Goal: Navigation & Orientation: Find specific page/section

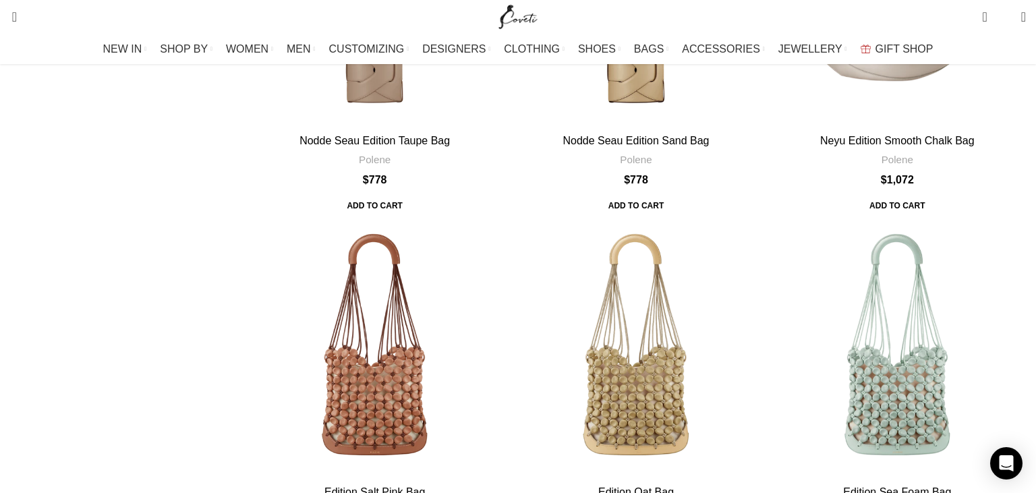
scroll to position [570, 0]
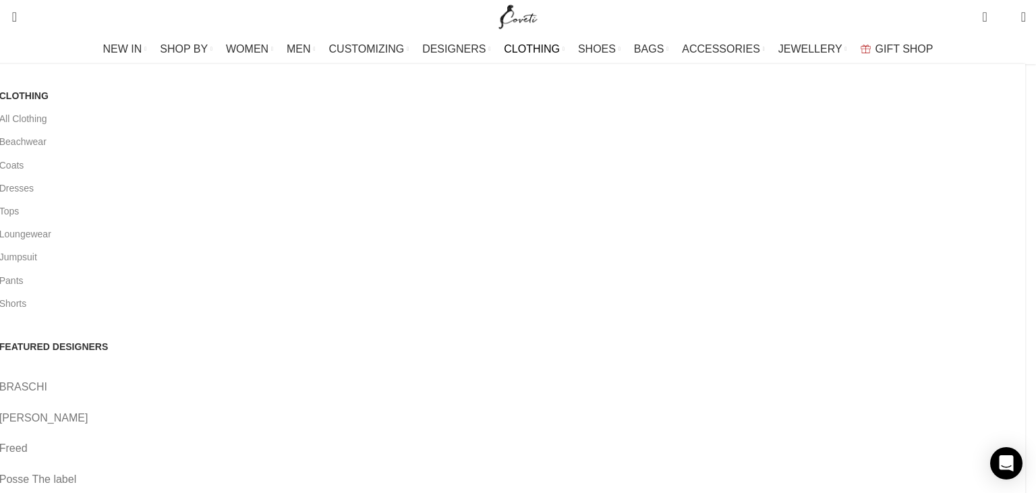
click at [520, 45] on span "CLOTHING" at bounding box center [532, 49] width 56 height 13
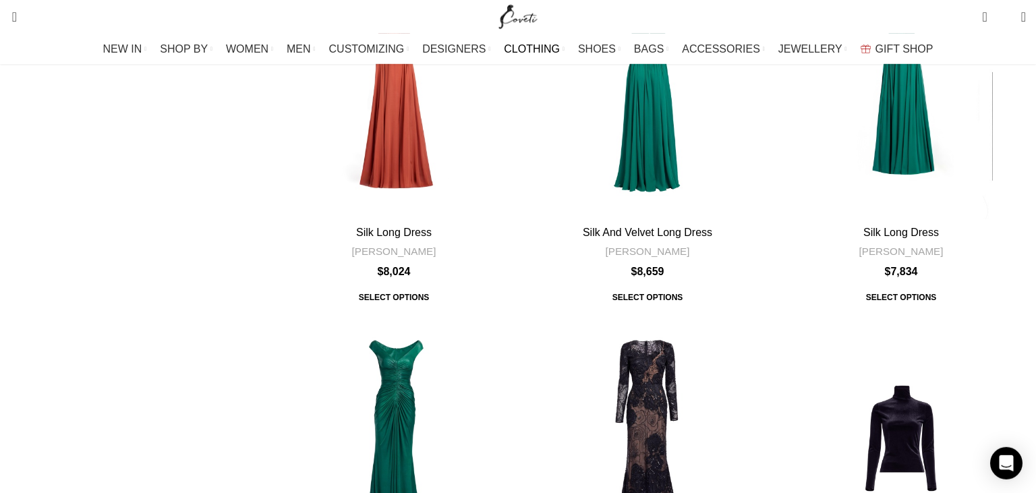
scroll to position [213, 0]
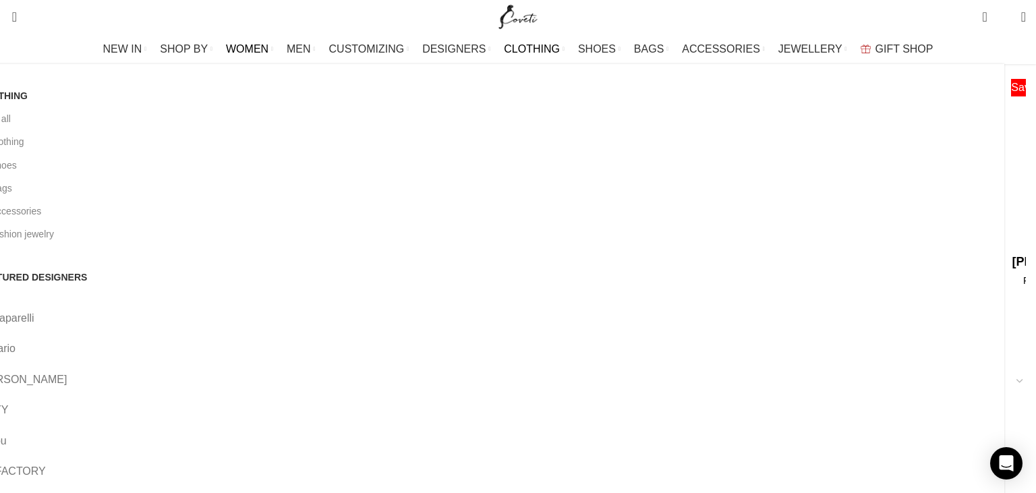
click at [269, 47] on span "WOMEN" at bounding box center [247, 49] width 43 height 13
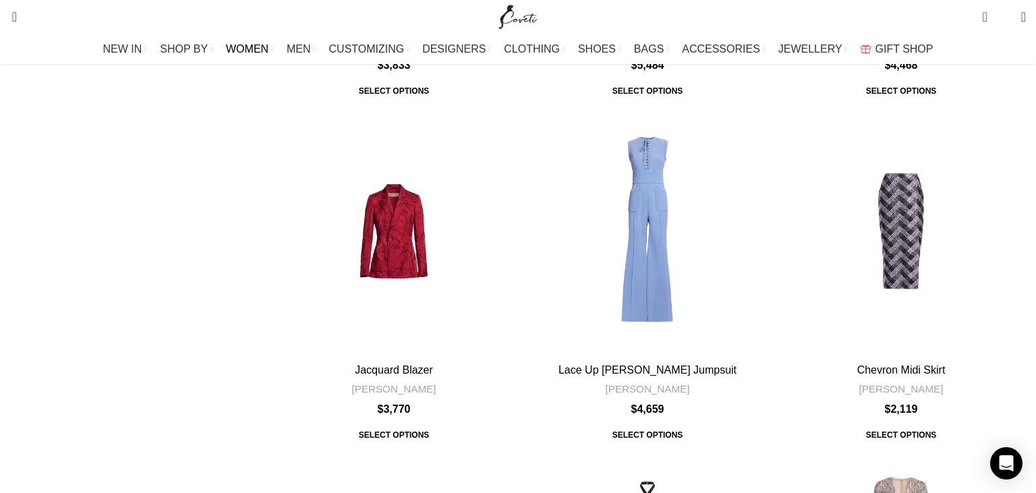
scroll to position [4917, 0]
